Goal: Information Seeking & Learning: Learn about a topic

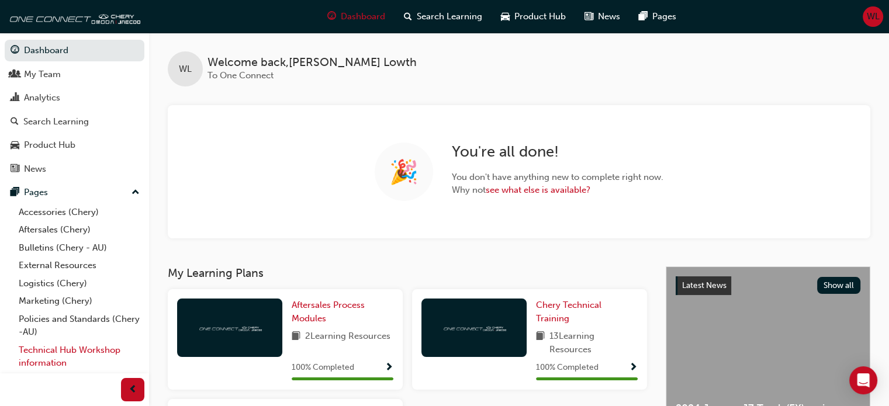
click at [51, 353] on link "Technical Hub Workshop information" at bounding box center [79, 356] width 130 height 31
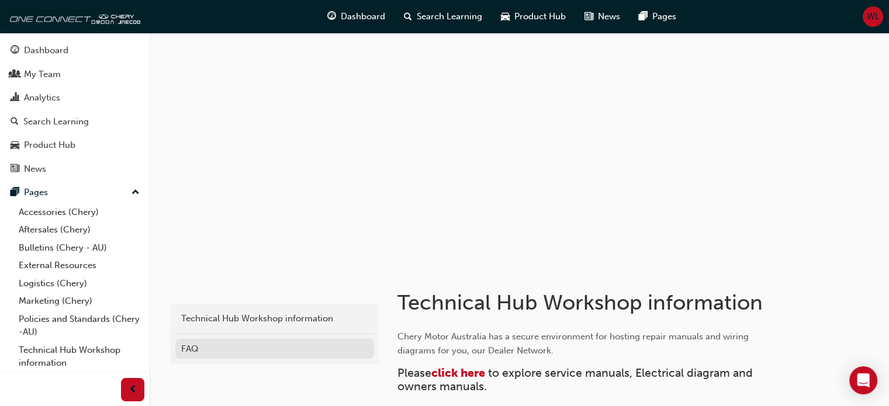
click at [193, 346] on div "FAQ" at bounding box center [274, 349] width 187 height 13
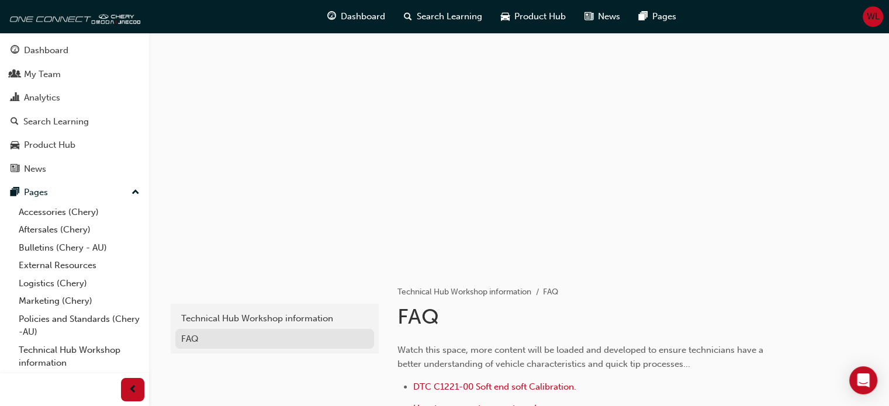
click at [188, 338] on div "FAQ" at bounding box center [274, 339] width 187 height 13
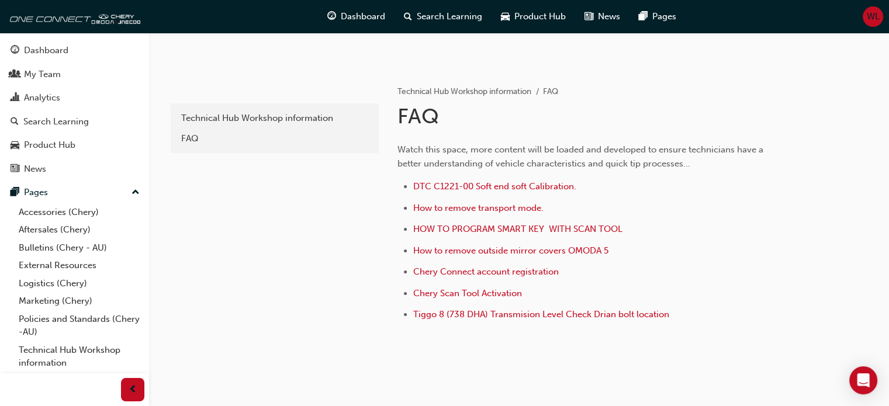
scroll to position [230, 0]
